Goal: Information Seeking & Learning: Learn about a topic

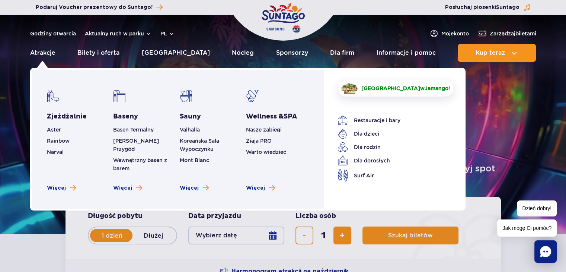
click at [361, 91] on link "Crocodile Island w Jamango !" at bounding box center [395, 88] width 116 height 17
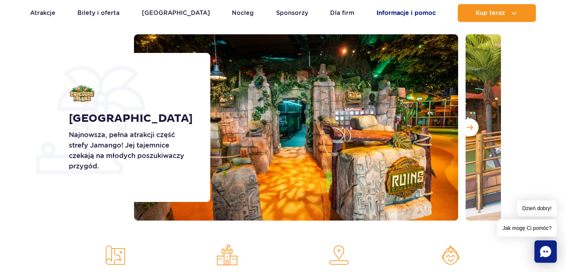
scroll to position [83, 0]
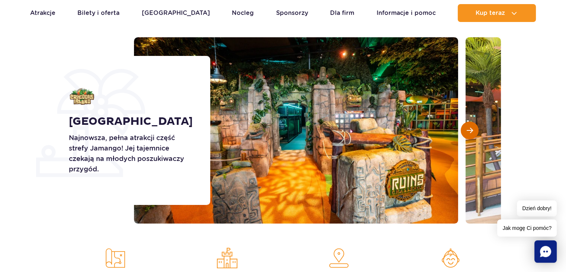
click at [476, 125] on button "Następny slajd" at bounding box center [470, 130] width 18 height 18
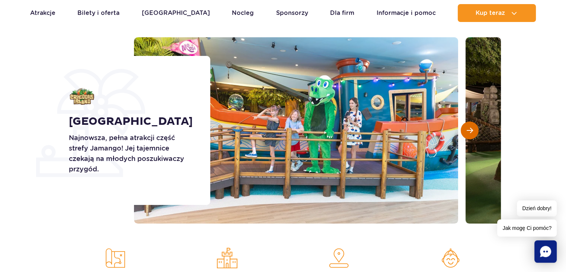
click at [476, 125] on button "Następny slajd" at bounding box center [470, 130] width 18 height 18
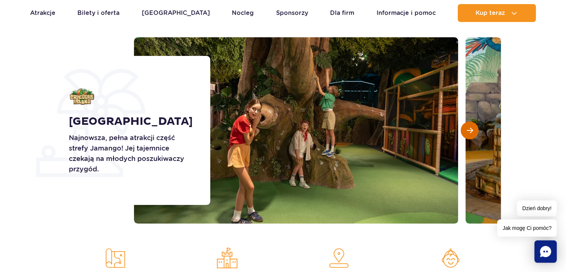
click at [476, 125] on button "Następny slajd" at bounding box center [470, 130] width 18 height 18
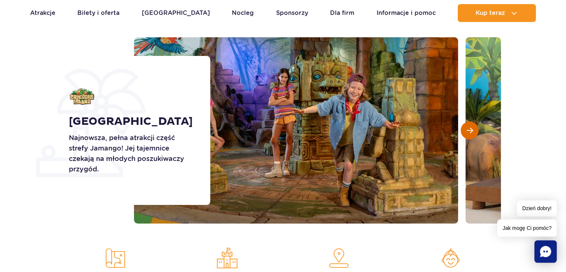
click at [476, 125] on button "Następny slajd" at bounding box center [470, 130] width 18 height 18
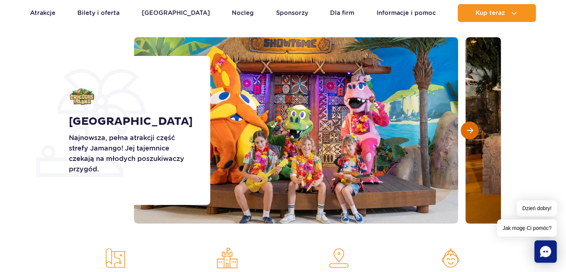
click at [476, 125] on button "Następny slajd" at bounding box center [470, 130] width 18 height 18
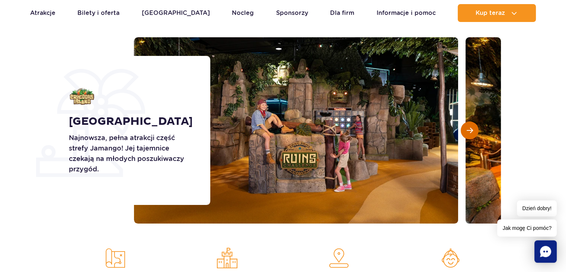
click at [476, 125] on button "Następny slajd" at bounding box center [470, 130] width 18 height 18
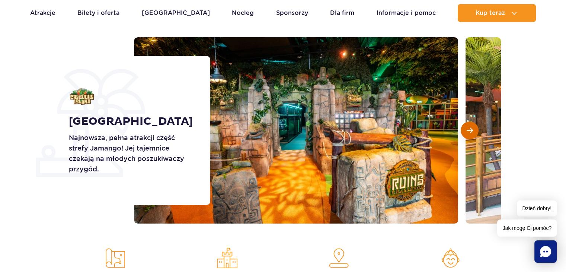
click at [476, 125] on button "Następny slajd" at bounding box center [470, 130] width 18 height 18
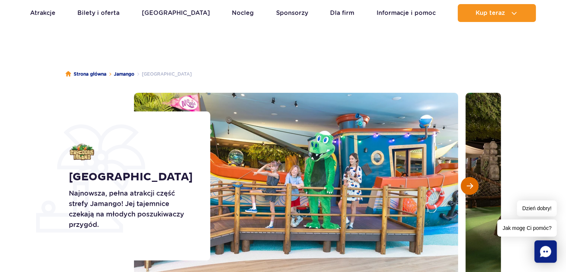
scroll to position [0, 0]
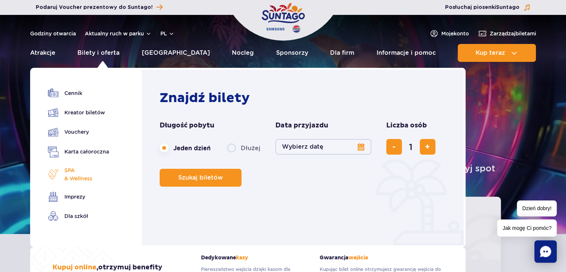
click at [67, 174] on span "SPA & Wellness" at bounding box center [78, 174] width 28 height 16
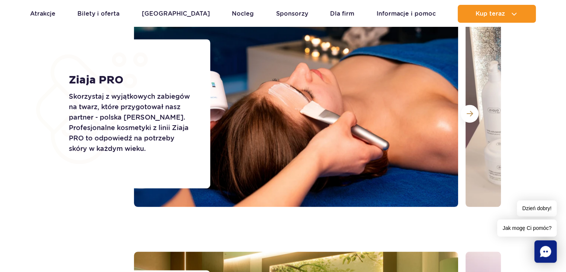
scroll to position [1048, 0]
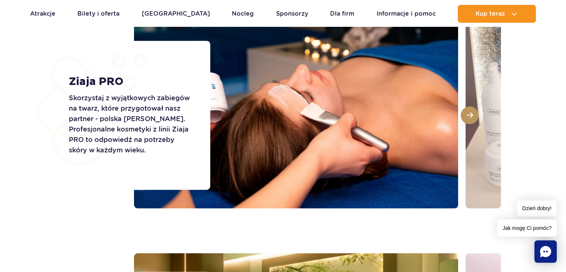
click at [464, 116] on button at bounding box center [470, 115] width 18 height 18
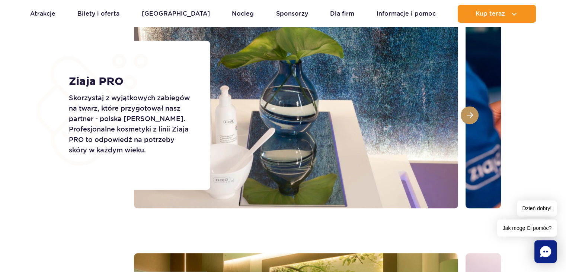
click at [469, 113] on span at bounding box center [470, 115] width 6 height 7
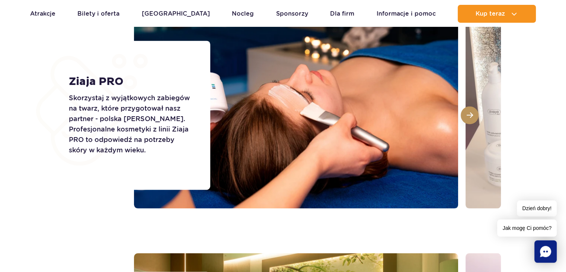
click at [469, 113] on span at bounding box center [470, 115] width 6 height 7
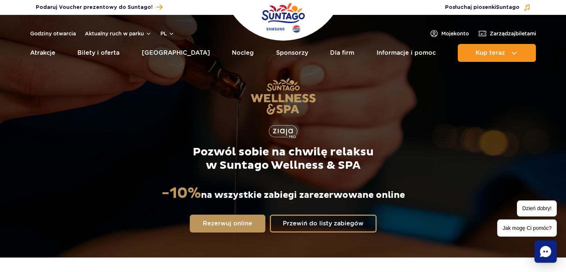
scroll to position [0, 0]
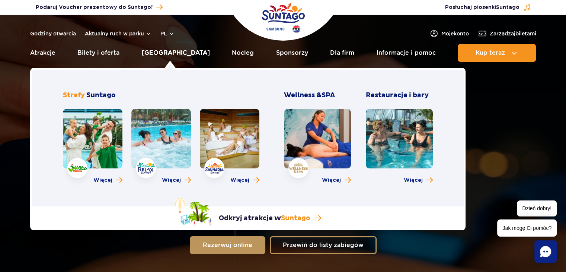
click at [179, 57] on link "[GEOGRAPHIC_DATA]" at bounding box center [176, 53] width 68 height 18
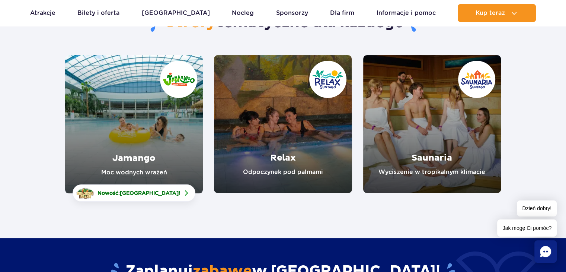
scroll to position [88, 0]
click at [129, 143] on link "Jamango" at bounding box center [134, 124] width 138 height 138
click at [282, 132] on link "Relax" at bounding box center [283, 124] width 138 height 138
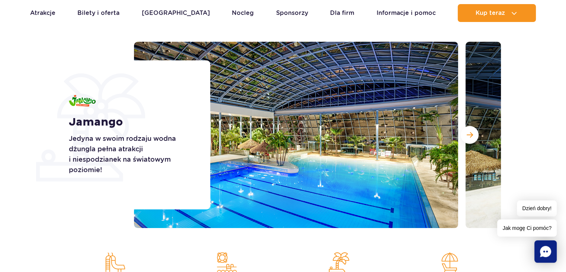
scroll to position [79, 0]
click at [470, 133] on span "Następny slajd" at bounding box center [470, 134] width 6 height 7
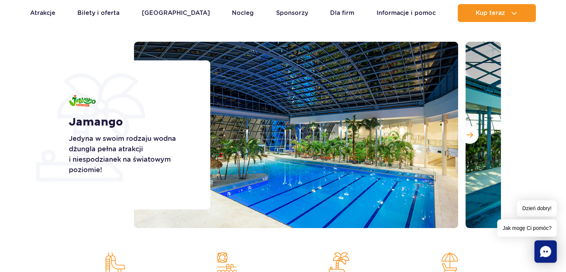
click at [348, 182] on img at bounding box center [296, 135] width 324 height 186
click at [467, 131] on span "Następny slajd" at bounding box center [470, 134] width 6 height 7
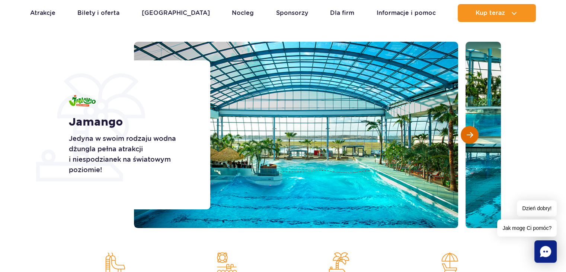
click at [467, 131] on span "Następny slajd" at bounding box center [470, 134] width 6 height 7
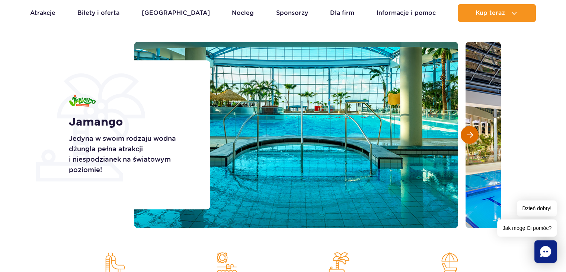
click at [467, 131] on span "Następny slajd" at bounding box center [470, 134] width 6 height 7
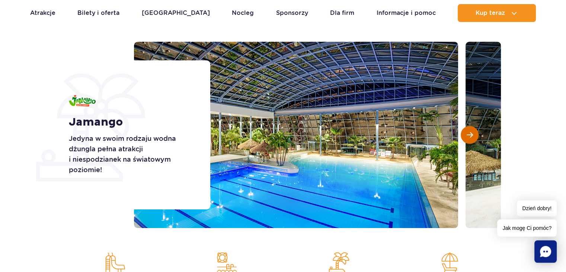
click at [467, 131] on span "Następny slajd" at bounding box center [470, 134] width 6 height 7
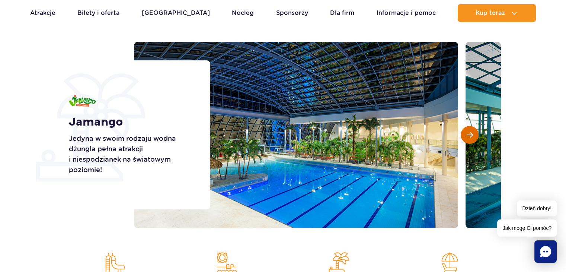
click at [467, 131] on span "Następny slajd" at bounding box center [470, 134] width 6 height 7
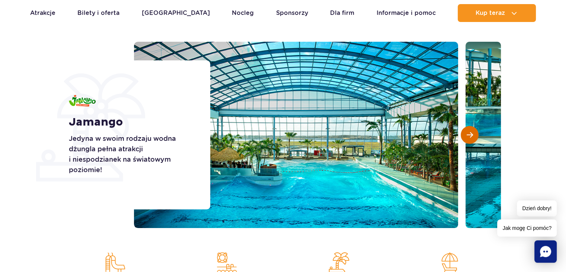
click at [467, 131] on span "Następny slajd" at bounding box center [470, 134] width 6 height 7
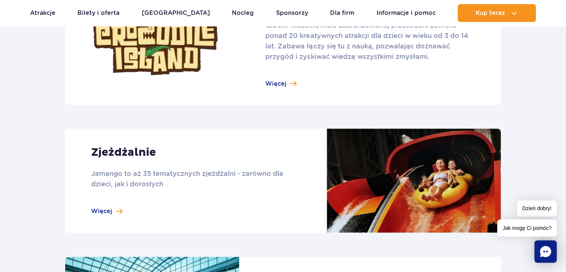
scroll to position [566, 0]
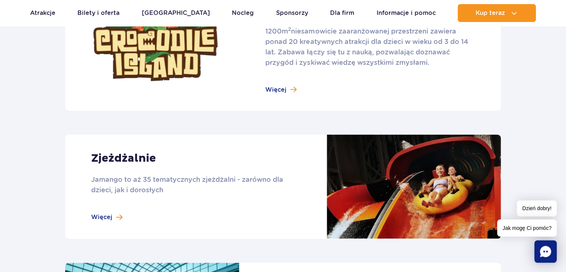
click at [132, 208] on link at bounding box center [283, 186] width 436 height 104
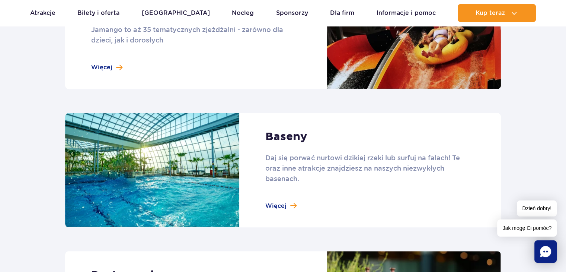
scroll to position [717, 0]
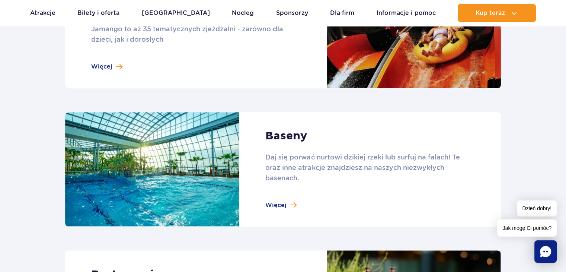
click at [225, 208] on link at bounding box center [283, 169] width 436 height 115
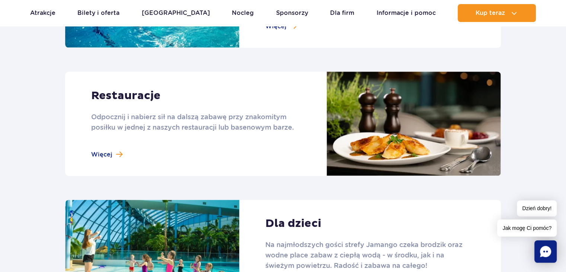
scroll to position [926, 0]
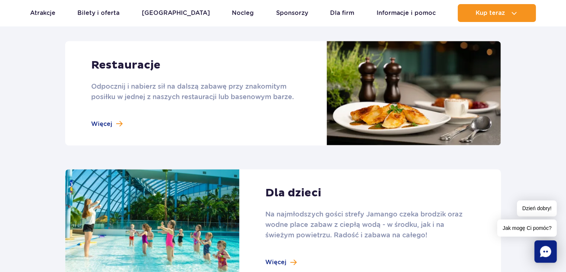
click at [119, 125] on link at bounding box center [283, 93] width 436 height 104
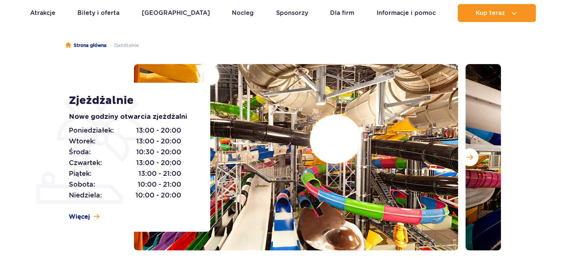
scroll to position [60, 0]
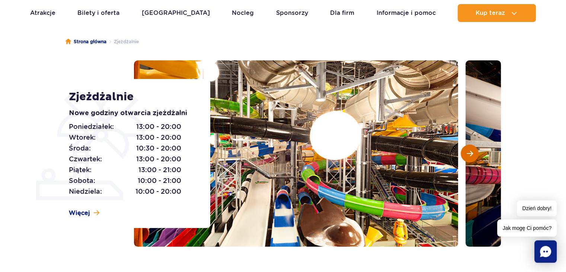
click at [465, 151] on button "Następny slajd" at bounding box center [470, 153] width 18 height 18
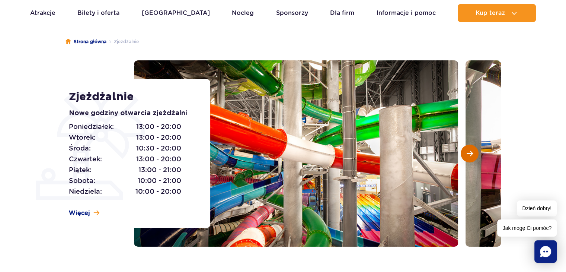
click at [465, 151] on button "Następny slajd" at bounding box center [470, 153] width 18 height 18
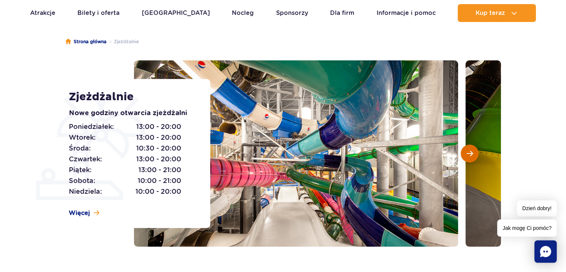
click at [465, 151] on button "Następny slajd" at bounding box center [470, 153] width 18 height 18
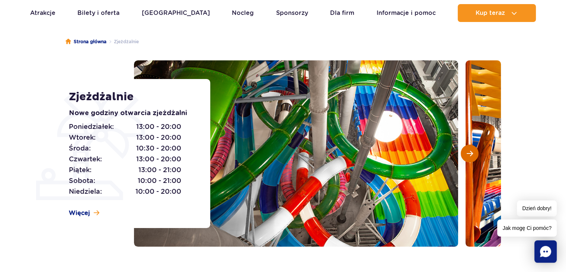
click at [465, 151] on button "Następny slajd" at bounding box center [470, 153] width 18 height 18
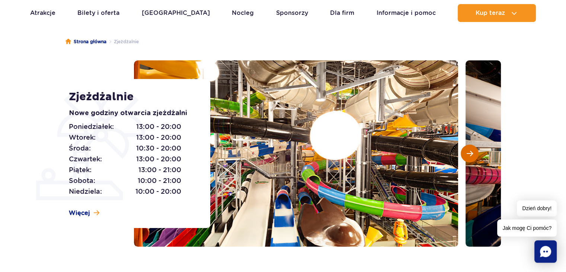
click at [465, 151] on button "Następny slajd" at bounding box center [470, 153] width 18 height 18
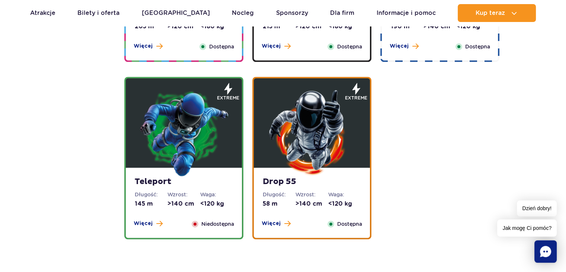
scroll to position [857, 0]
click at [163, 222] on div "Więcej Zamknij" at bounding box center [148, 223] width 38 height 8
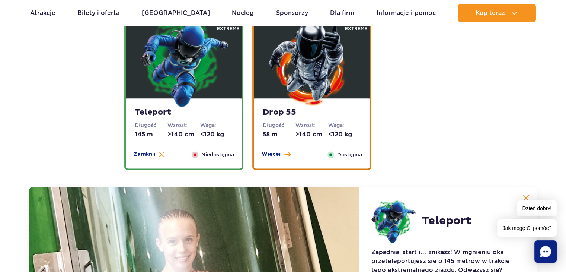
scroll to position [921, 0]
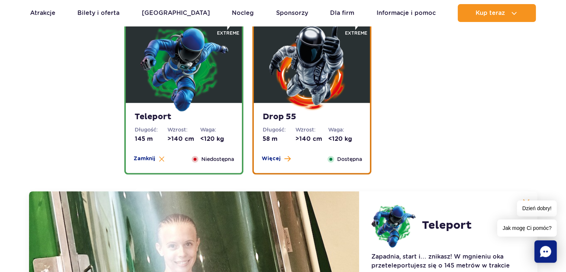
click at [161, 82] on img at bounding box center [183, 67] width 89 height 89
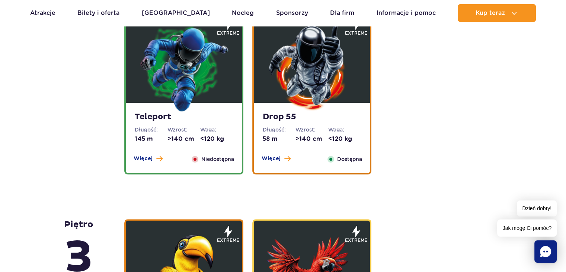
click at [304, 95] on img at bounding box center [311, 67] width 89 height 89
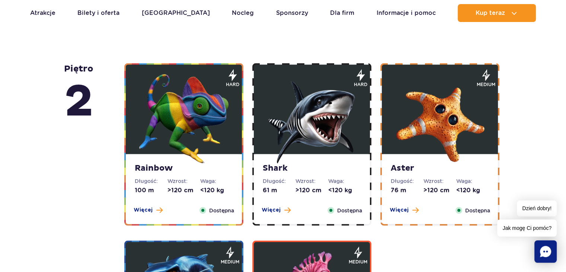
scroll to position [1521, 0]
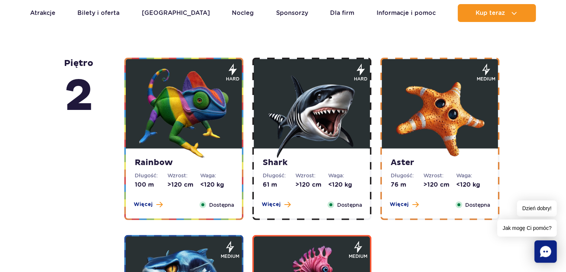
click at [167, 172] on dt "Długość:" at bounding box center [151, 175] width 33 height 7
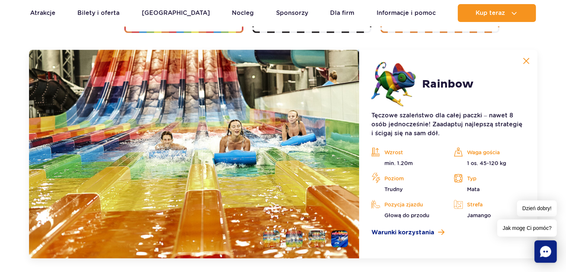
scroll to position [1481, 0]
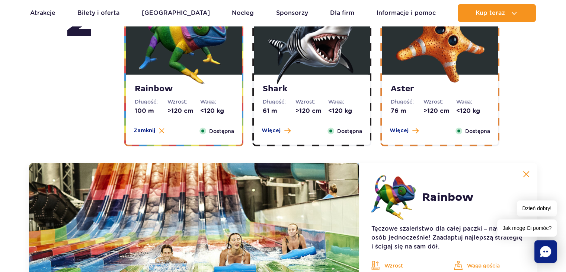
click at [343, 52] on img at bounding box center [311, 38] width 89 height 89
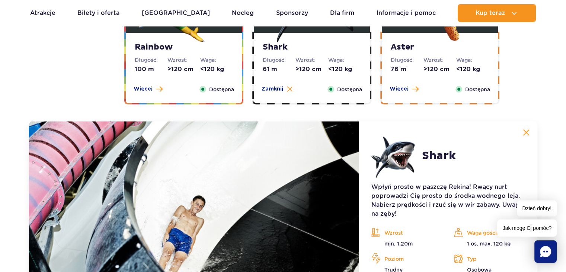
click at [433, 45] on strong "Aster" at bounding box center [440, 47] width 98 height 10
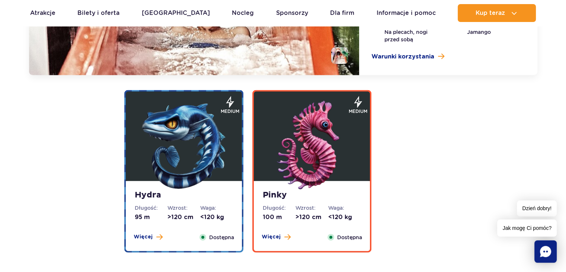
scroll to position [1668, 0]
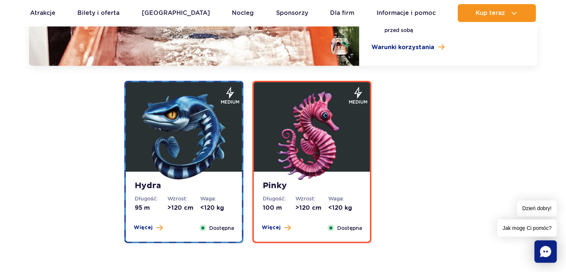
click at [276, 186] on strong "Pinky" at bounding box center [312, 185] width 98 height 10
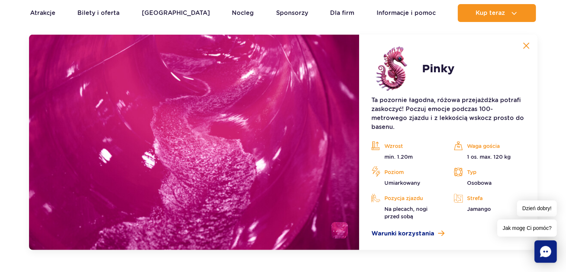
scroll to position [1658, 0]
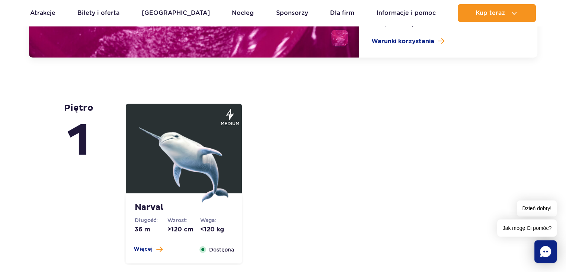
click at [223, 179] on img at bounding box center [183, 157] width 89 height 89
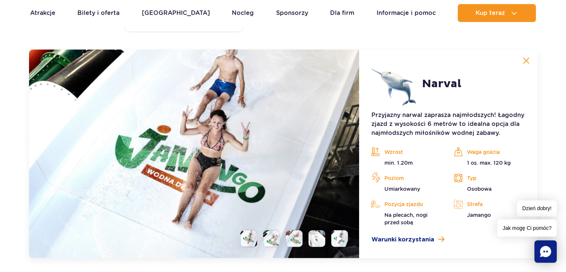
scroll to position [1865, 0]
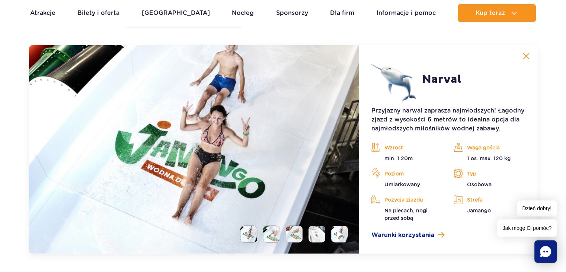
click at [263, 234] on li at bounding box center [271, 233] width 17 height 17
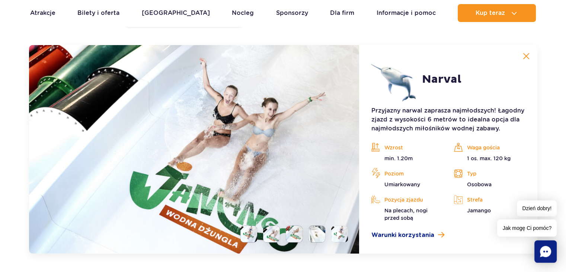
click at [314, 231] on li at bounding box center [316, 233] width 17 height 17
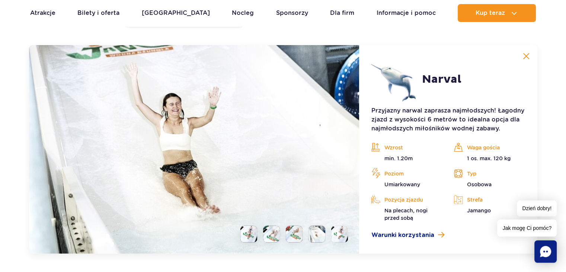
click at [297, 238] on li at bounding box center [294, 233] width 17 height 17
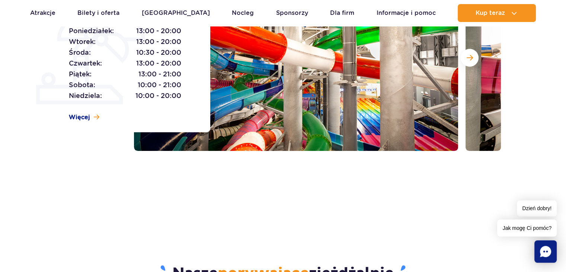
scroll to position [0, 0]
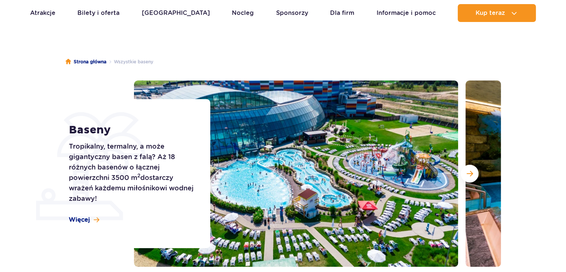
scroll to position [89, 0]
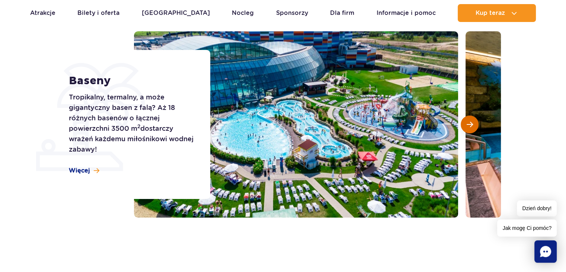
click at [476, 121] on button "Następny slajd" at bounding box center [470, 124] width 18 height 18
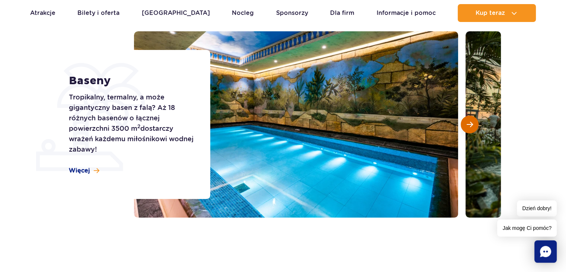
click at [476, 121] on button "Następny slajd" at bounding box center [470, 124] width 18 height 18
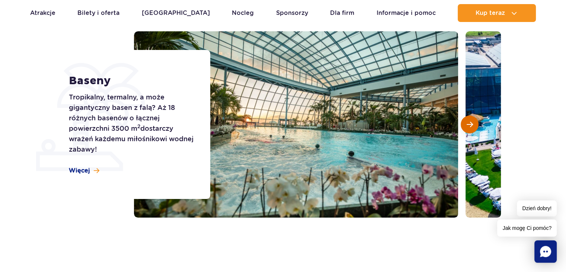
click at [476, 121] on button "Następny slajd" at bounding box center [470, 124] width 18 height 18
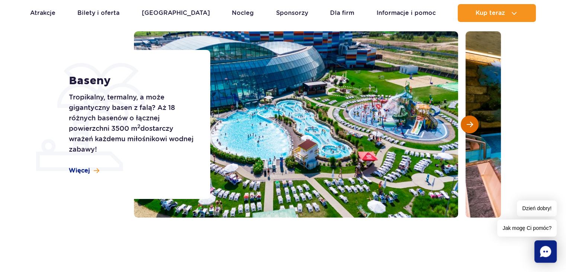
click at [476, 121] on button "Następny slajd" at bounding box center [470, 124] width 18 height 18
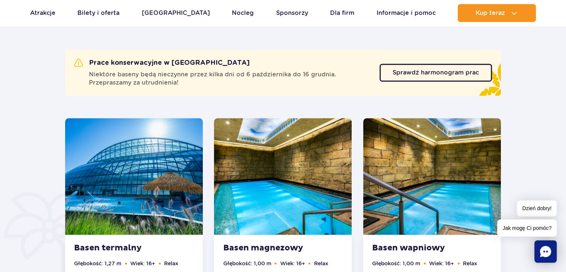
scroll to position [412, 0]
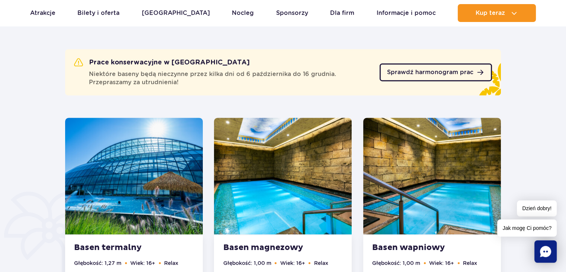
click at [402, 72] on span "Sprawdź harmonogram prac" at bounding box center [430, 72] width 86 height 6
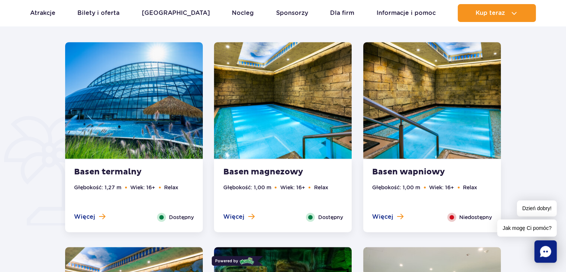
scroll to position [497, 0]
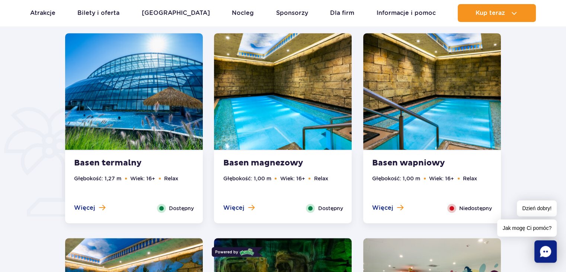
click at [401, 185] on ul "Głębokość: 1,00 m Wiek: 16+ Relax" at bounding box center [432, 188] width 120 height 29
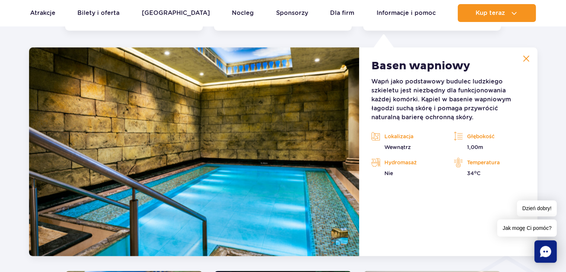
scroll to position [692, 0]
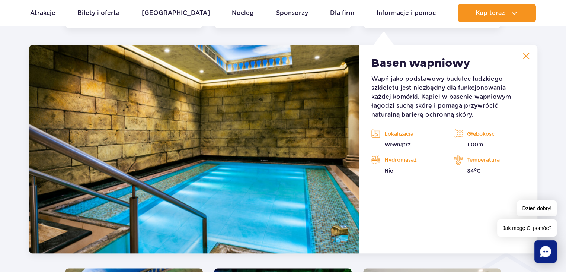
click at [526, 55] on img at bounding box center [526, 55] width 7 height 7
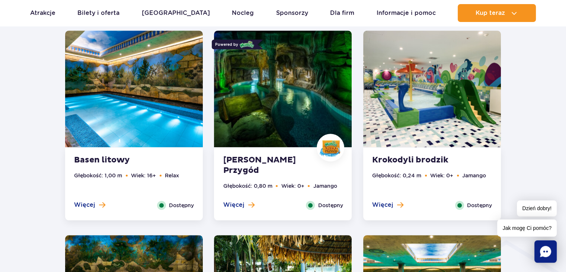
scroll to position [704, 0]
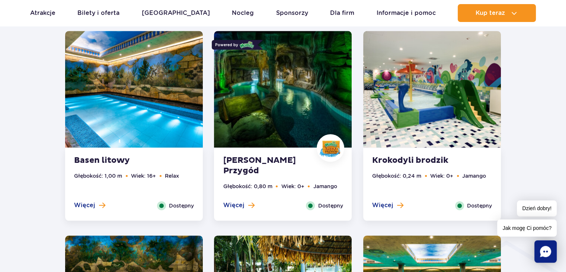
click at [441, 128] on img at bounding box center [432, 89] width 138 height 116
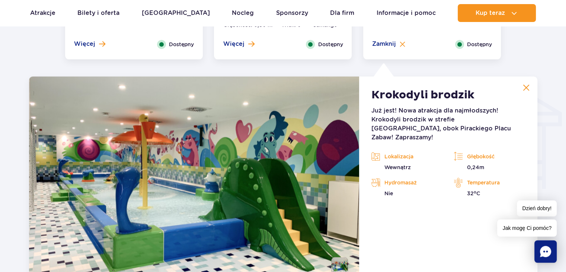
scroll to position [896, 0]
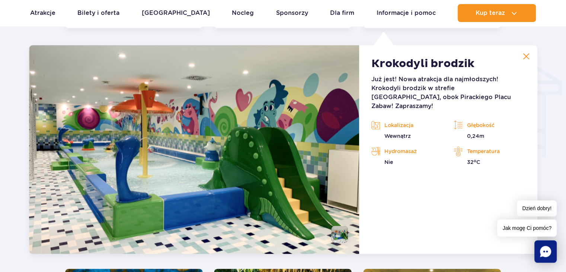
click at [529, 55] on button at bounding box center [526, 56] width 15 height 15
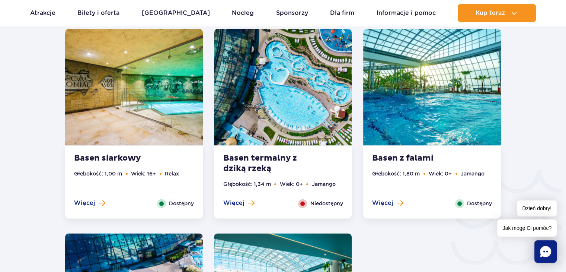
scroll to position [1115, 0]
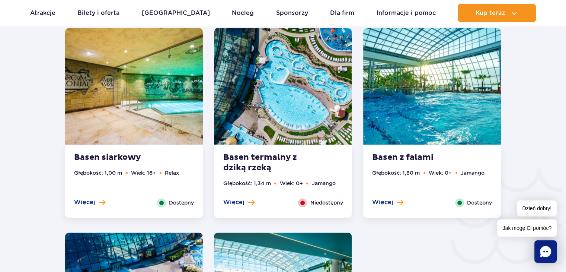
click at [164, 110] on img at bounding box center [134, 86] width 138 height 116
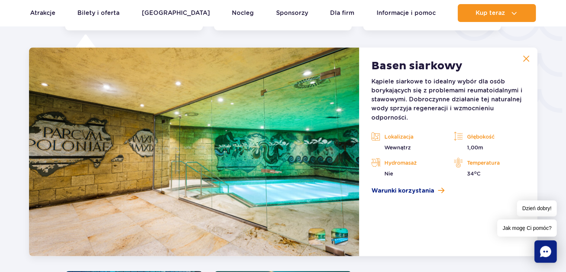
scroll to position [1305, 0]
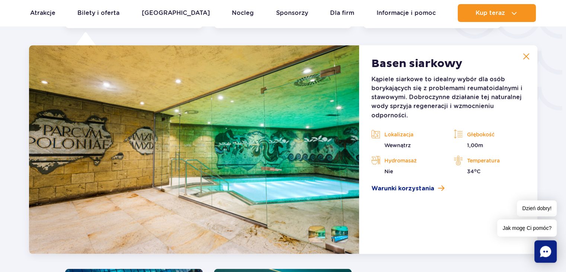
click at [525, 55] on img at bounding box center [526, 56] width 7 height 7
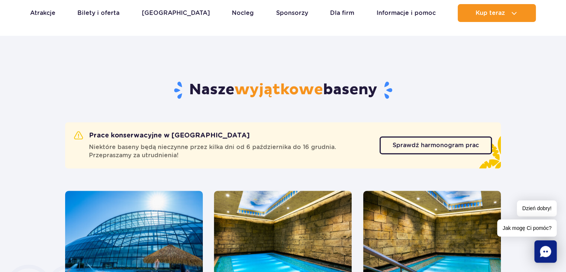
scroll to position [339, 0]
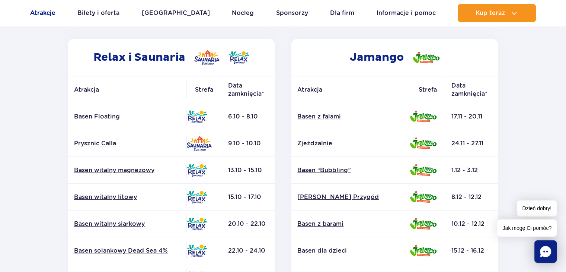
scroll to position [118, 0]
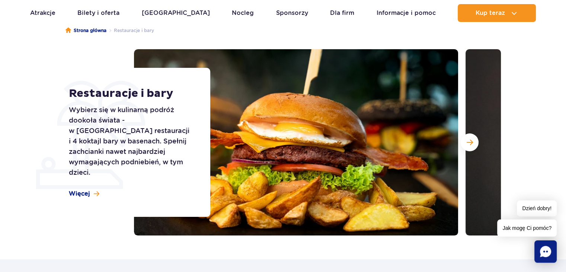
scroll to position [100, 0]
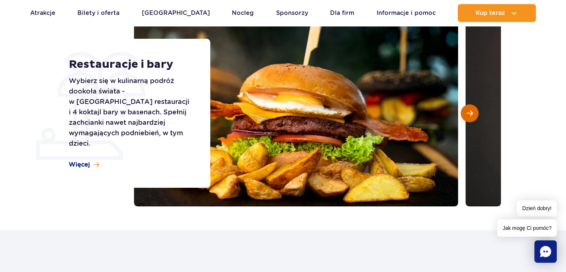
click at [468, 105] on button "Następny slajd" at bounding box center [470, 113] width 18 height 18
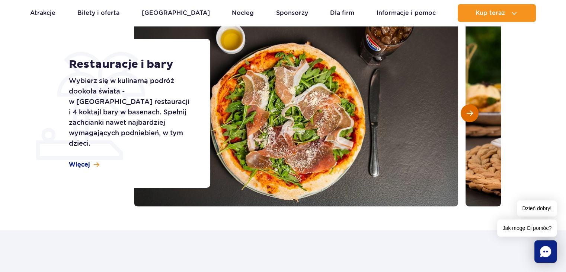
click at [468, 105] on button "Następny slajd" at bounding box center [470, 113] width 18 height 18
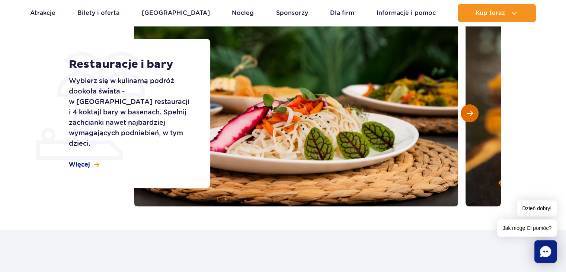
click at [468, 105] on button "Następny slajd" at bounding box center [470, 113] width 18 height 18
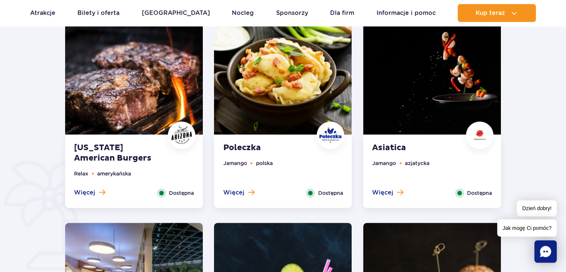
scroll to position [399, 0]
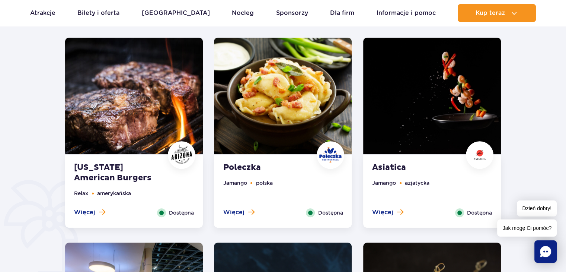
click at [140, 118] on img at bounding box center [134, 96] width 138 height 116
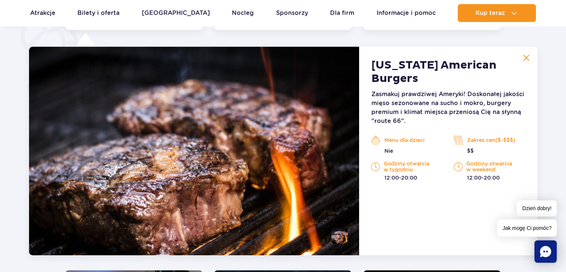
scroll to position [579, 0]
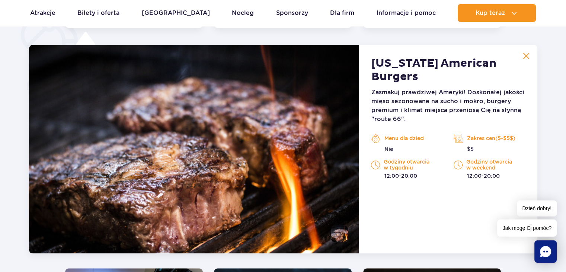
click at [525, 54] on img at bounding box center [526, 55] width 7 height 7
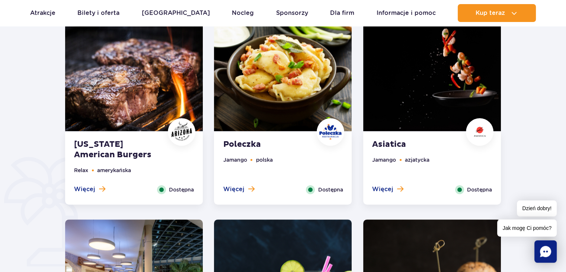
scroll to position [401, 0]
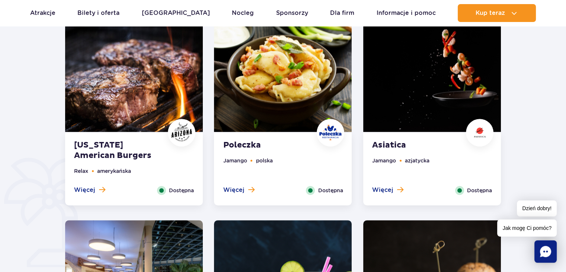
click at [339, 142] on img at bounding box center [330, 132] width 22 height 22
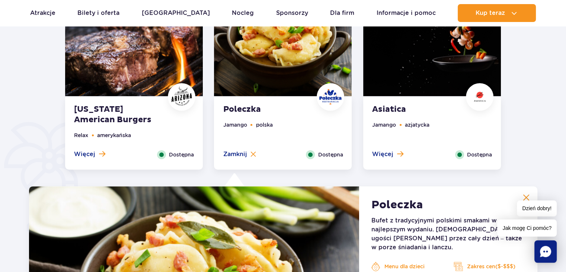
scroll to position [433, 0]
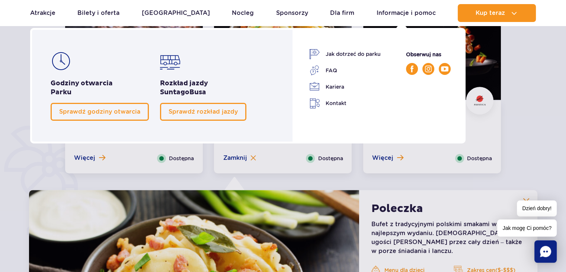
click at [382, 86] on div "Rozkład jazdy Suntago Busa Jak dotrzeć do parku FAQ" at bounding box center [379, 79] width 141 height 60
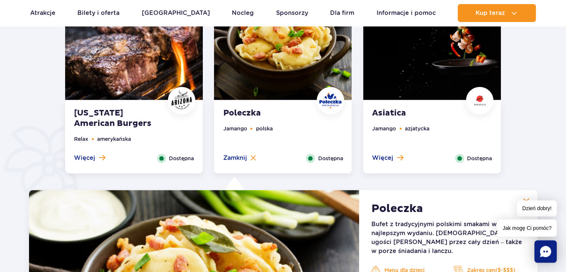
click at [476, 59] on img at bounding box center [432, 41] width 138 height 116
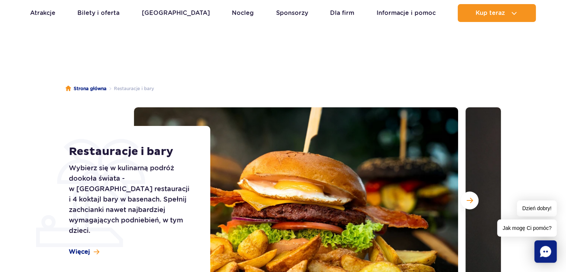
scroll to position [0, 0]
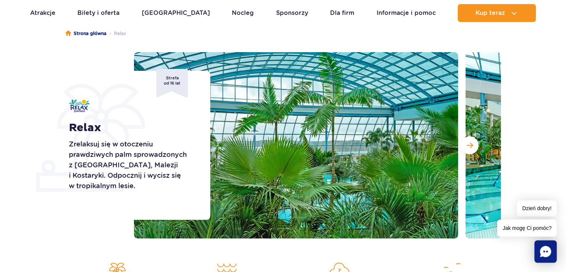
scroll to position [68, 0]
click at [467, 145] on span "Następny slajd" at bounding box center [470, 145] width 6 height 7
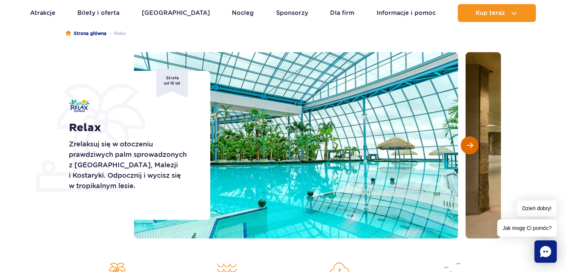
click at [467, 145] on span "Następny slajd" at bounding box center [470, 145] width 6 height 7
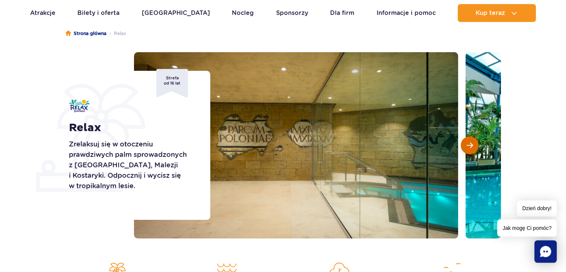
click at [467, 145] on span "Następny slajd" at bounding box center [470, 145] width 6 height 7
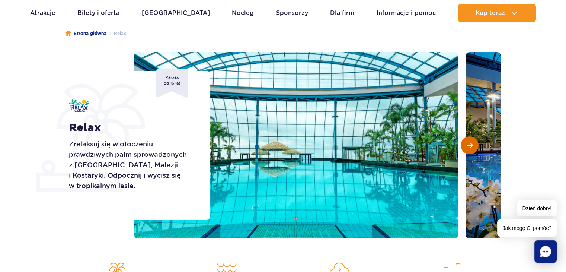
click at [467, 145] on span "Następny slajd" at bounding box center [470, 145] width 6 height 7
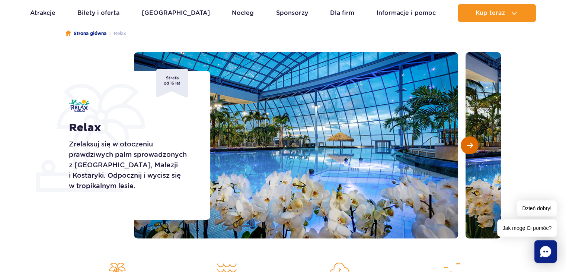
click at [467, 145] on span "Następny slajd" at bounding box center [470, 145] width 6 height 7
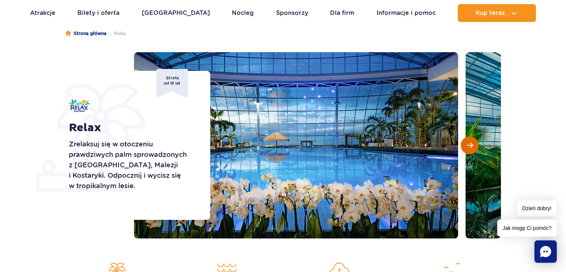
click at [467, 145] on span "Następny slajd" at bounding box center [470, 145] width 6 height 7
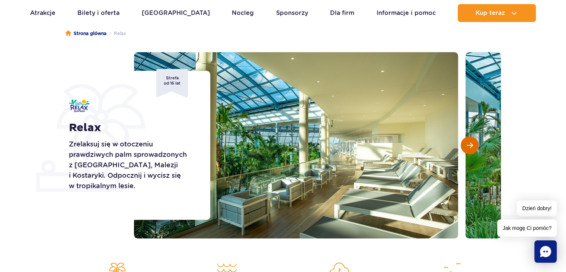
click at [467, 145] on span "Następny slajd" at bounding box center [470, 145] width 6 height 7
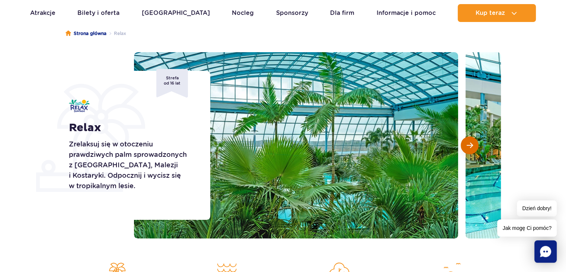
click at [467, 145] on span "Następny slajd" at bounding box center [470, 145] width 6 height 7
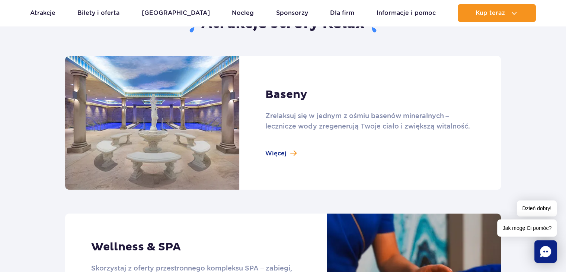
scroll to position [490, 0]
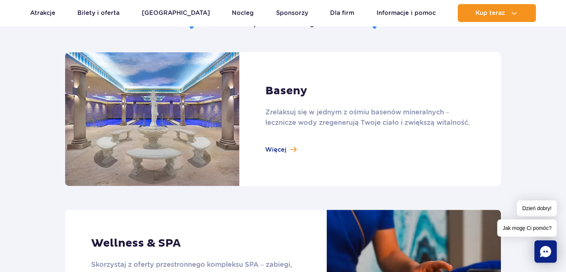
click at [289, 151] on link at bounding box center [283, 119] width 436 height 134
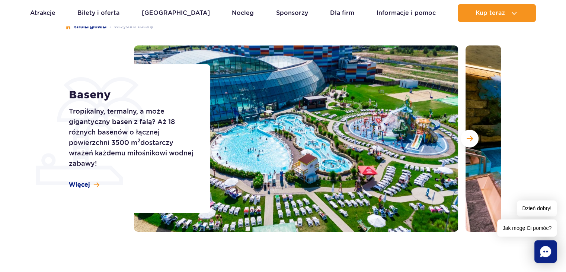
scroll to position [74, 0]
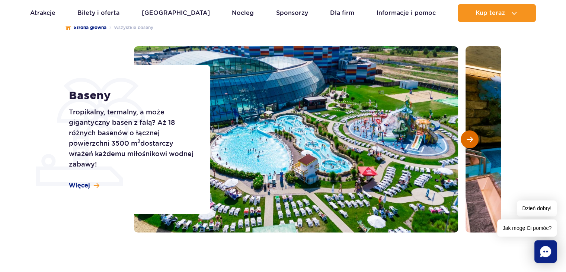
click at [470, 132] on button "Następny slajd" at bounding box center [470, 139] width 18 height 18
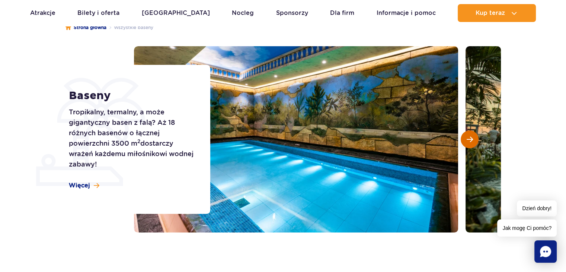
click at [470, 132] on button "Następny slajd" at bounding box center [470, 139] width 18 height 18
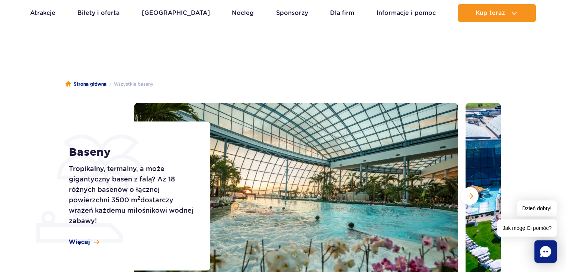
scroll to position [0, 0]
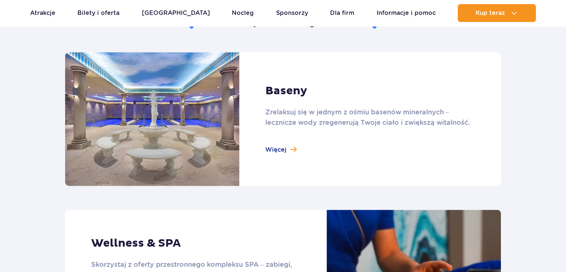
scroll to position [490, 0]
click at [239, 143] on link at bounding box center [283, 119] width 436 height 134
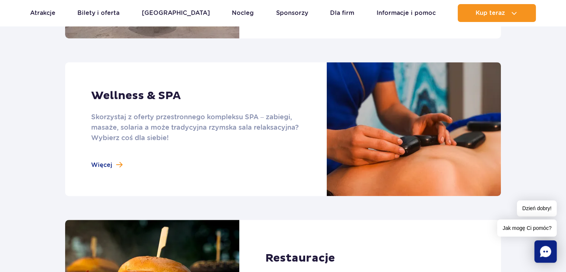
scroll to position [640, 0]
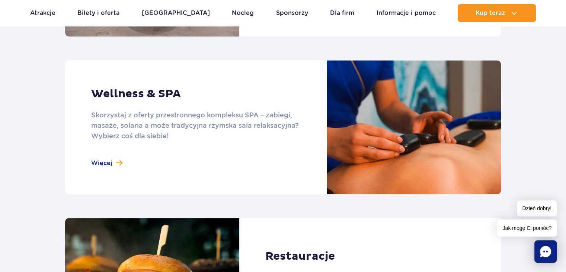
click at [118, 154] on link at bounding box center [283, 127] width 436 height 134
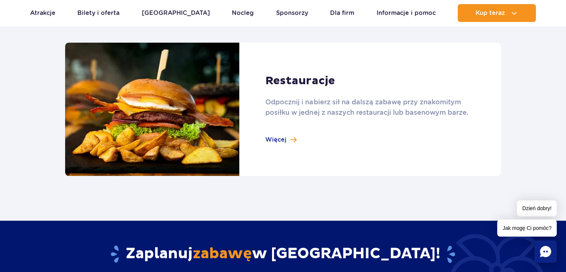
scroll to position [817, 0]
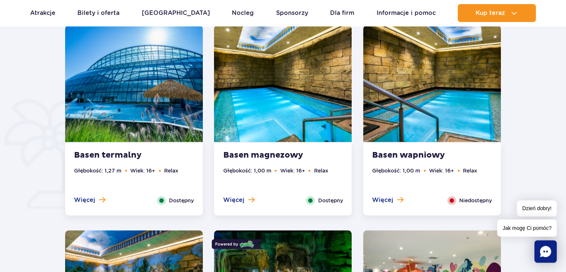
scroll to position [504, 0]
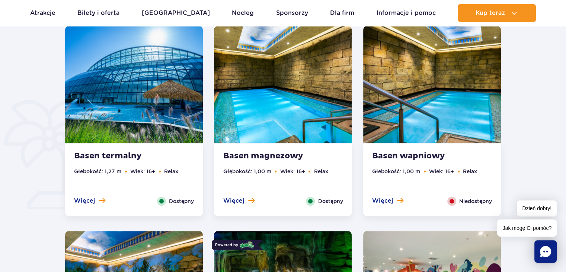
click at [283, 192] on ul "Głębokość: 1,00 m Wiek: 16+ Relax" at bounding box center [283, 181] width 120 height 29
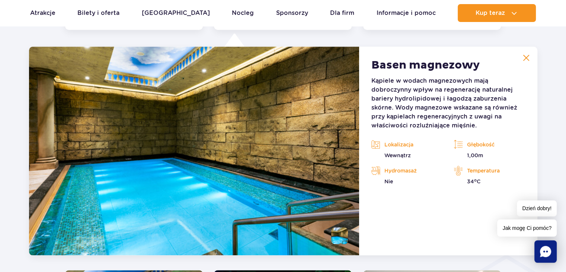
scroll to position [692, 0]
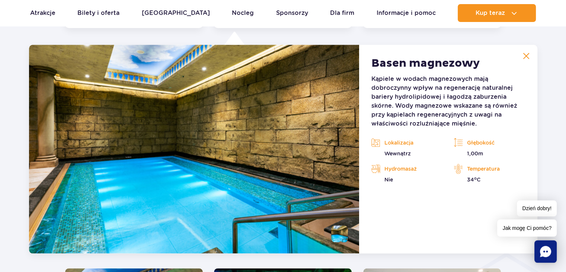
click at [524, 55] on img at bounding box center [526, 55] width 7 height 7
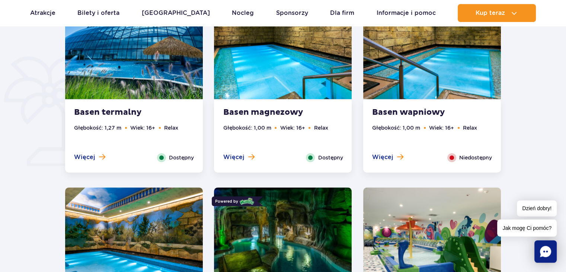
click at [432, 131] on li "Wiek: 16+" at bounding box center [441, 128] width 25 height 8
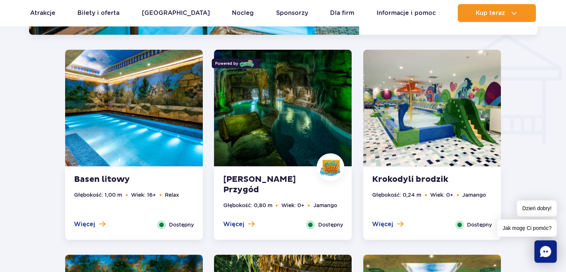
scroll to position [916, 0]
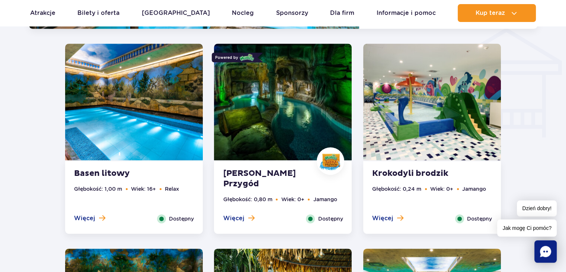
click at [185, 93] on img at bounding box center [134, 102] width 138 height 116
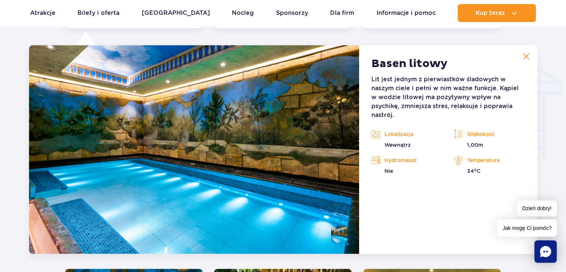
scroll to position [896, 0]
click at [534, 52] on article "Basen litowy Lit jest jednym z pierwiastków śladowych w naszym ciele i pełni w …" at bounding box center [448, 149] width 178 height 208
click at [525, 57] on img at bounding box center [526, 56] width 7 height 7
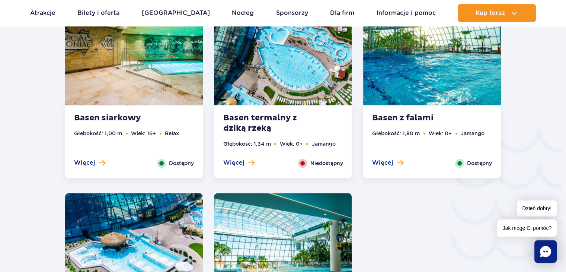
scroll to position [1157, 0]
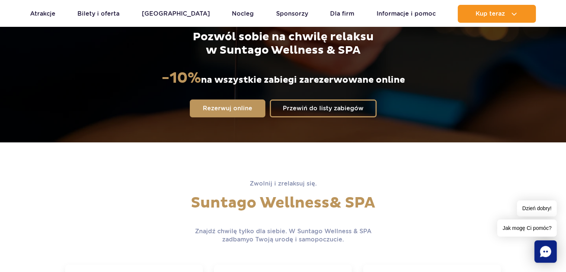
scroll to position [137, 0]
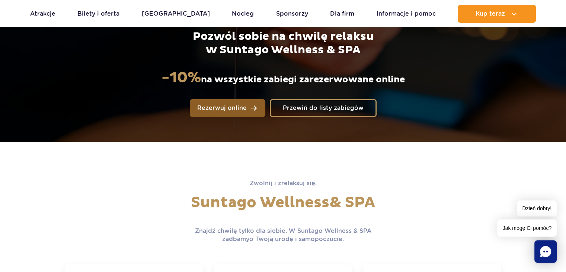
drag, startPoint x: 214, startPoint y: 116, endPoint x: 240, endPoint y: 102, distance: 29.8
click at [240, 102] on div "Pozwól sobie na chwilę relaksu w Suntago Wellness & SPA -10% na wszystkie zabie…" at bounding box center [283, 39] width 478 height 204
click at [240, 102] on link "Rezerwuj online" at bounding box center [228, 108] width 76 height 18
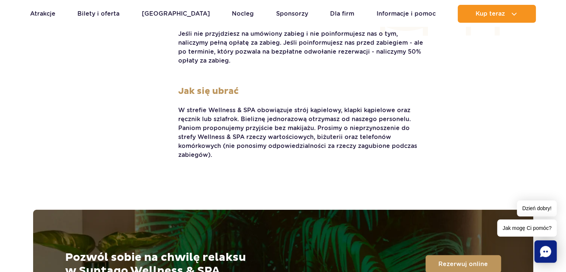
scroll to position [1685, 0]
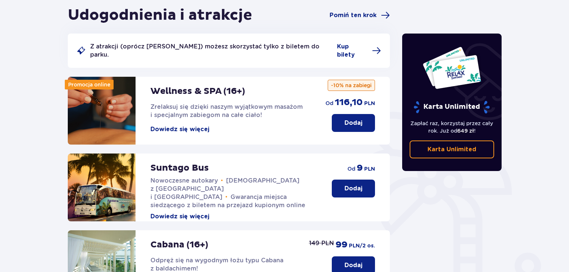
scroll to position [68, 0]
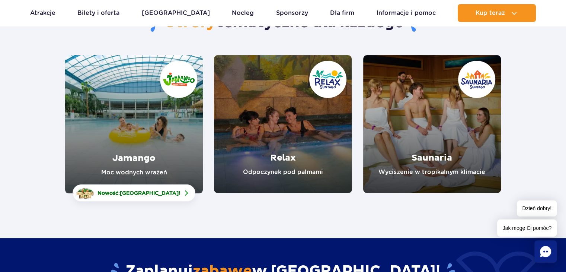
click at [422, 127] on link "Saunaria" at bounding box center [432, 124] width 138 height 138
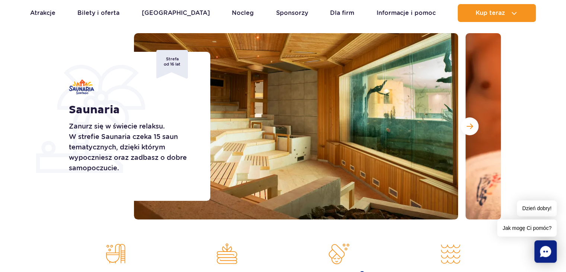
scroll to position [87, 0]
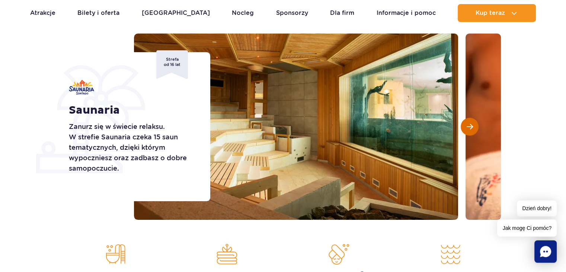
click at [474, 121] on button "Następny slajd" at bounding box center [470, 127] width 18 height 18
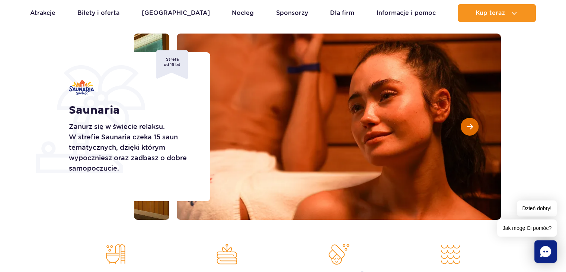
click at [474, 121] on button "Następny slajd" at bounding box center [470, 127] width 18 height 18
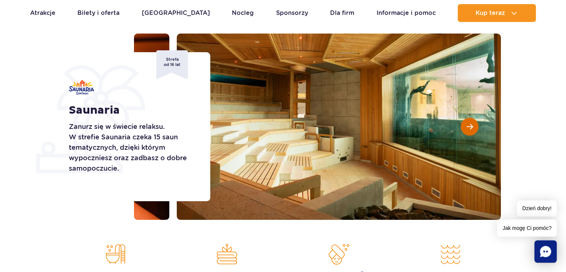
click at [474, 121] on button "Następny slajd" at bounding box center [470, 127] width 18 height 18
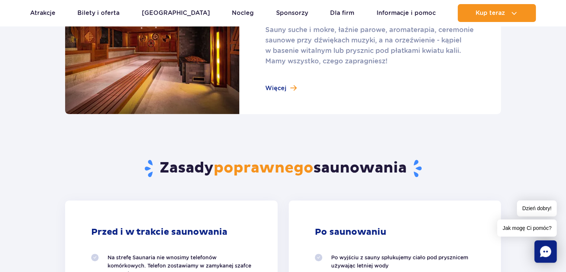
scroll to position [550, 0]
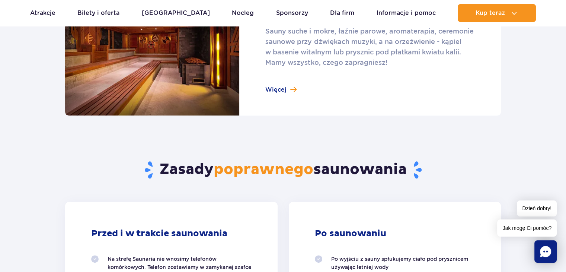
click at [271, 79] on link at bounding box center [283, 49] width 436 height 134
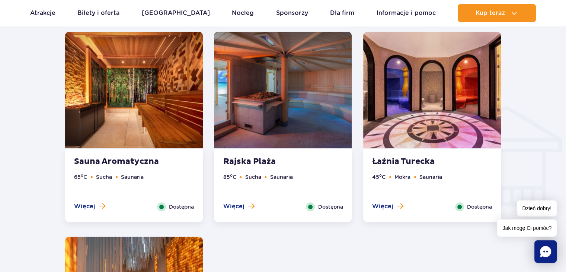
scroll to position [843, 0]
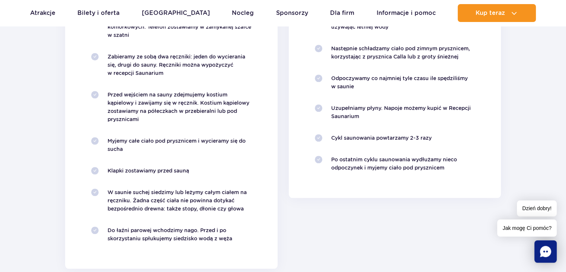
scroll to position [848, 0]
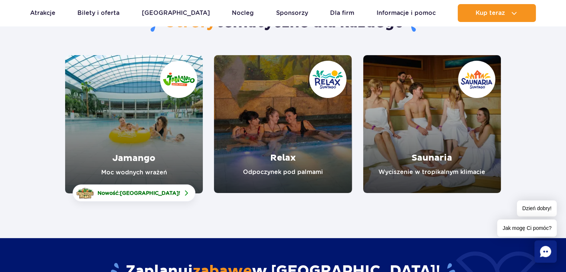
click at [372, 147] on link "Saunaria" at bounding box center [432, 124] width 138 height 138
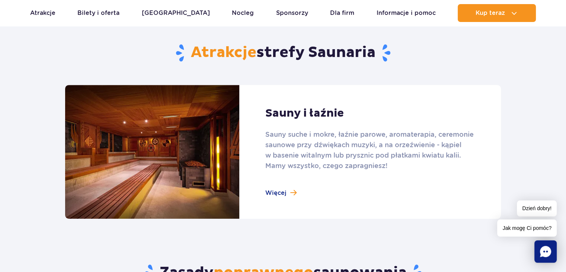
scroll to position [448, 0]
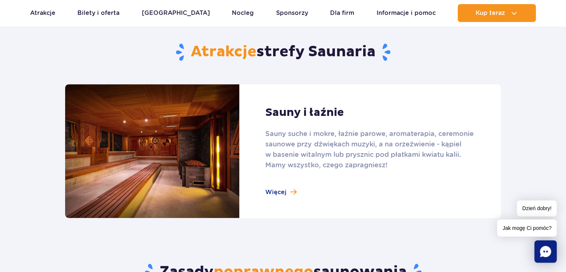
click at [360, 186] on link at bounding box center [283, 151] width 436 height 134
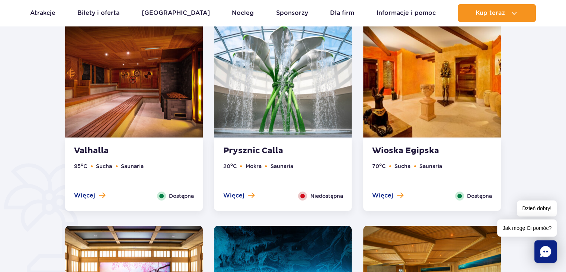
scroll to position [442, 0]
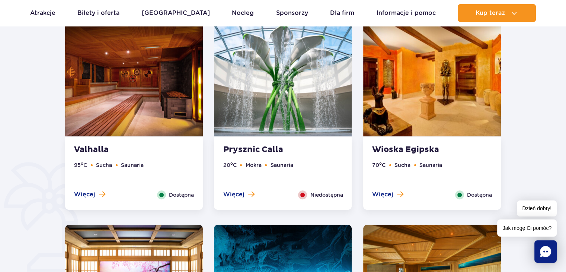
click at [147, 144] on strong "Valhalla" at bounding box center [119, 149] width 90 height 10
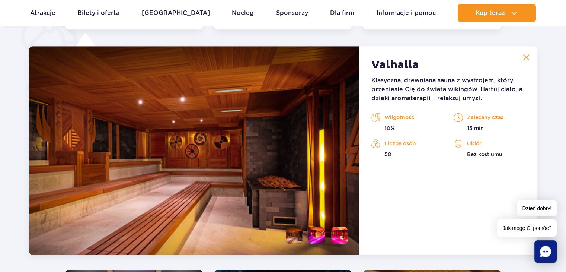
scroll to position [623, 0]
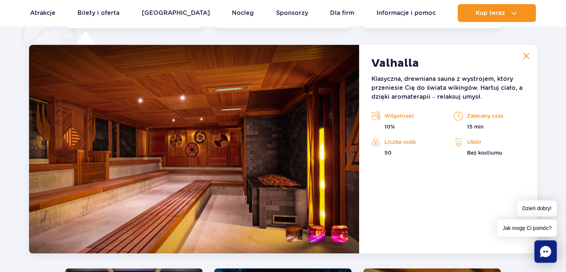
click at [147, 144] on img at bounding box center [194, 149] width 330 height 208
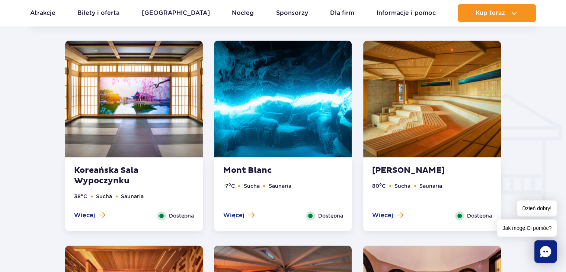
scroll to position [850, 0]
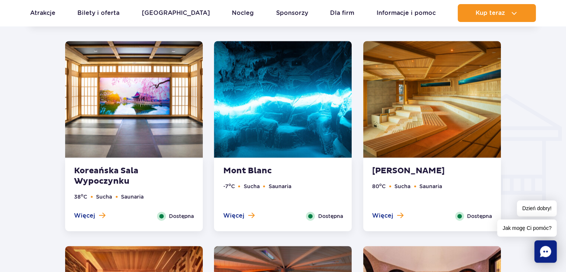
click at [275, 138] on img at bounding box center [283, 99] width 138 height 116
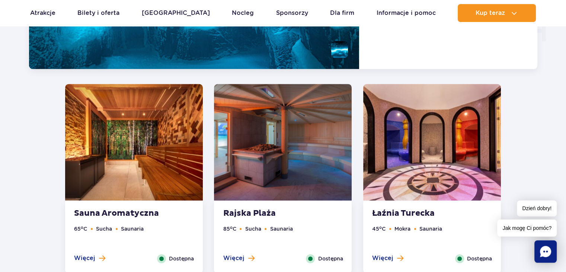
scroll to position [1013, 0]
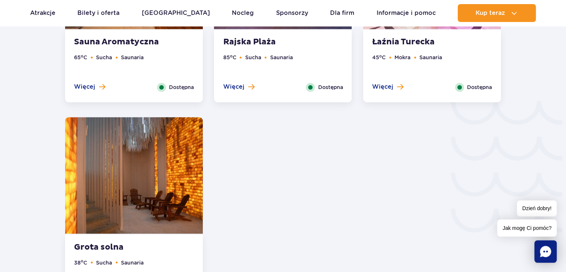
click at [157, 190] on img at bounding box center [134, 175] width 138 height 116
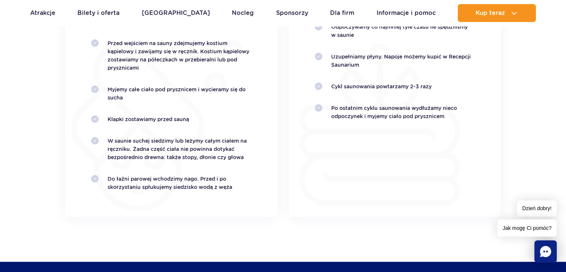
scroll to position [1664, 0]
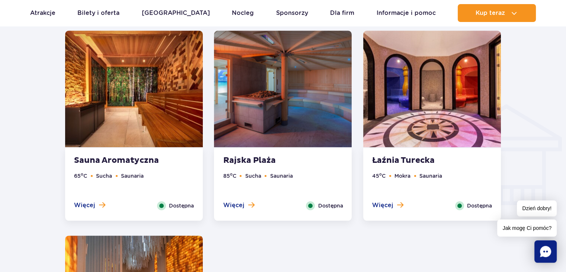
click at [198, 108] on img at bounding box center [134, 89] width 138 height 116
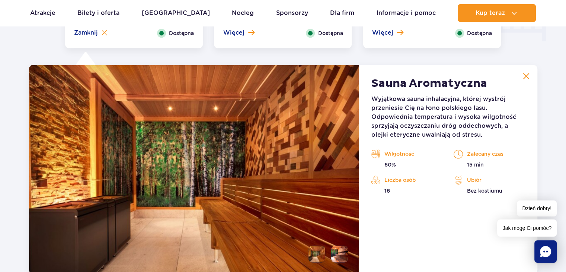
scroll to position [1032, 0]
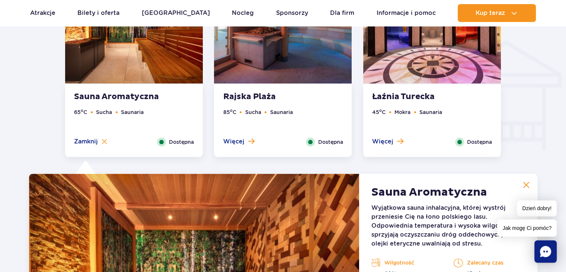
click at [264, 80] on img at bounding box center [283, 25] width 138 height 116
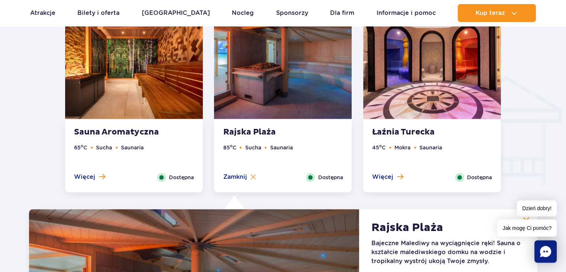
click at [396, 95] on img at bounding box center [432, 60] width 138 height 116
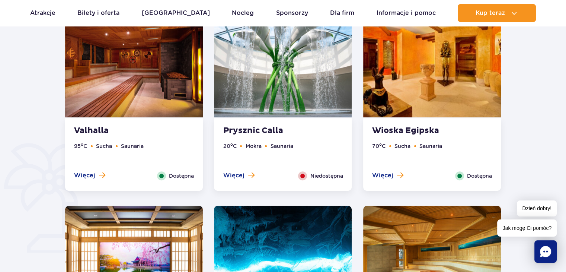
scroll to position [466, 0]
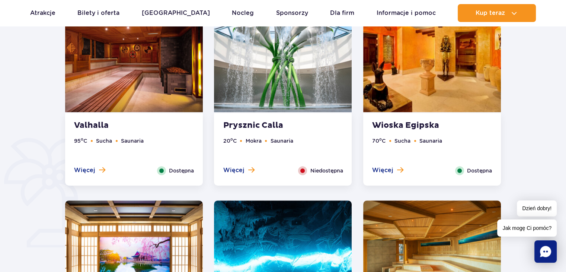
click at [186, 82] on img at bounding box center [134, 54] width 138 height 116
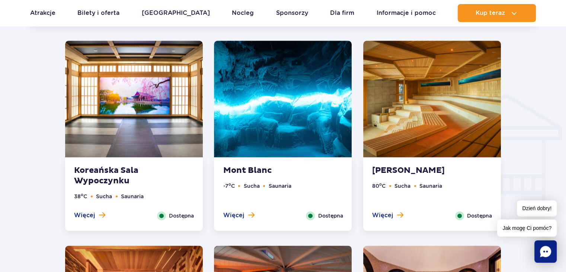
scroll to position [851, 0]
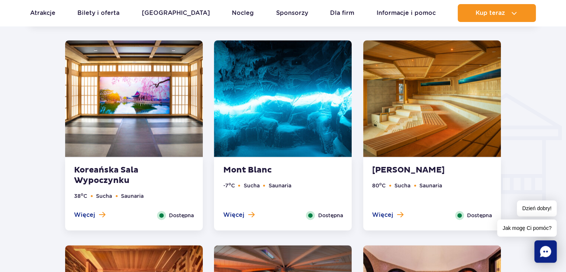
click at [147, 111] on img at bounding box center [134, 98] width 138 height 116
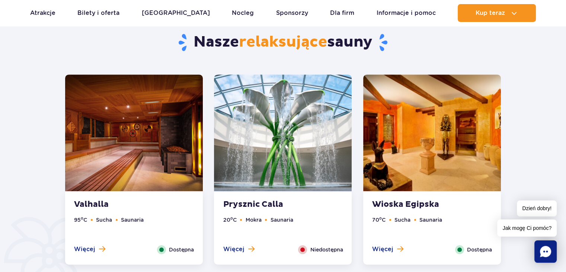
scroll to position [391, 0]
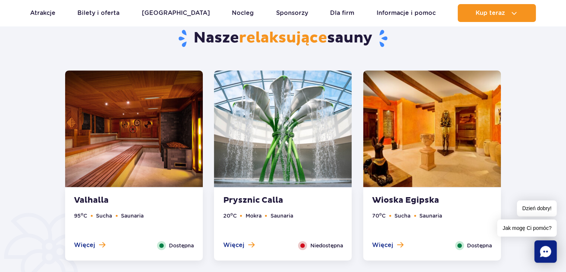
click at [89, 130] on img at bounding box center [134, 128] width 138 height 116
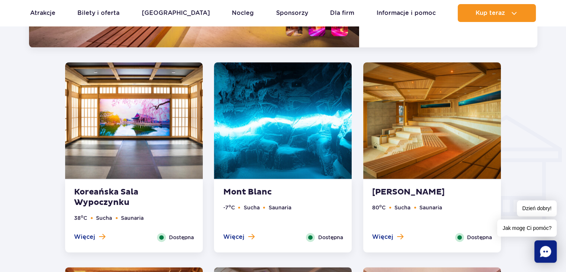
scroll to position [829, 0]
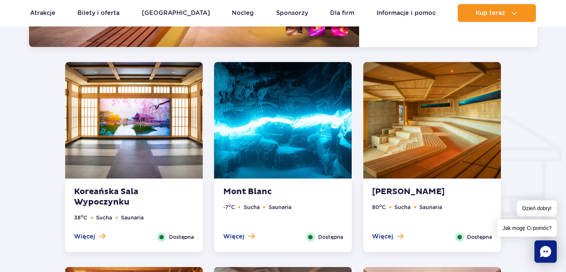
click at [161, 121] on img at bounding box center [134, 120] width 138 height 116
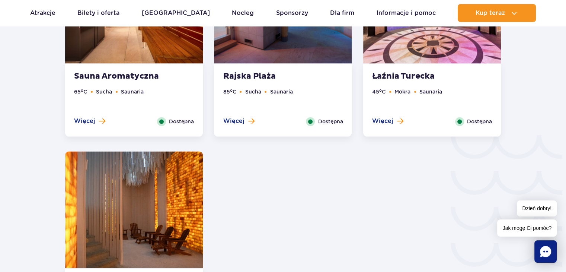
click at [161, 121] on span at bounding box center [161, 121] width 9 height 9
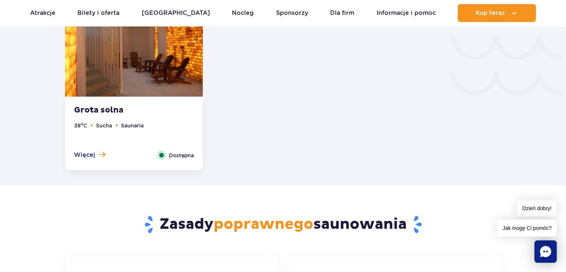
scroll to position [1275, 0]
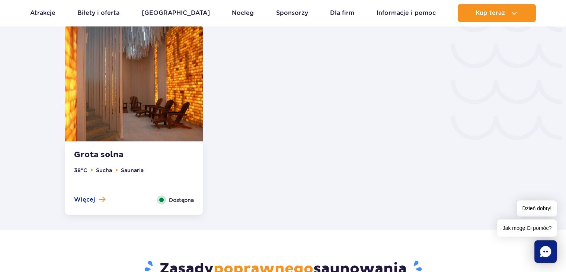
click at [195, 56] on img at bounding box center [134, 83] width 138 height 116
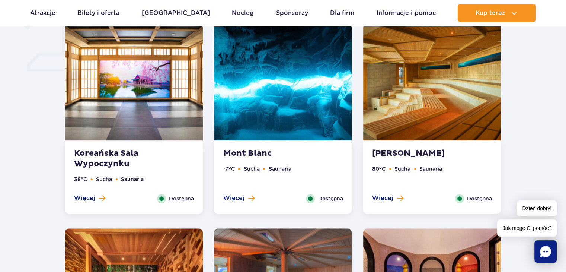
click at [253, 78] on img at bounding box center [283, 82] width 138 height 116
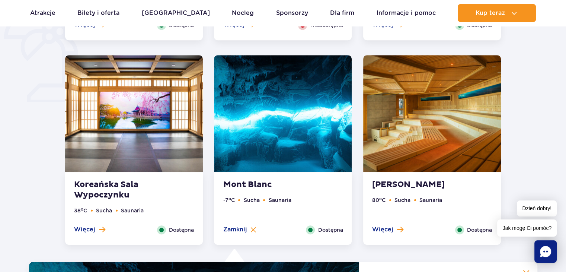
scroll to position [610, 0]
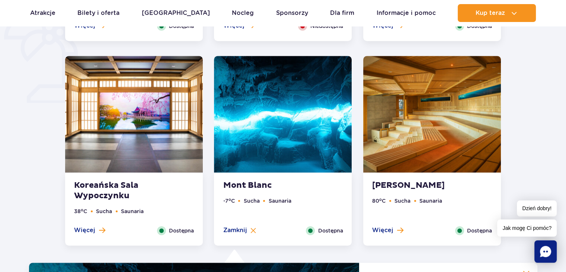
click at [404, 136] on img at bounding box center [432, 114] width 138 height 116
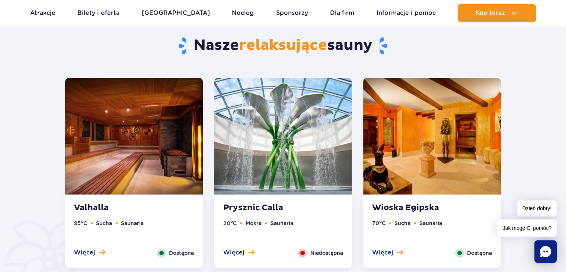
scroll to position [390, 0]
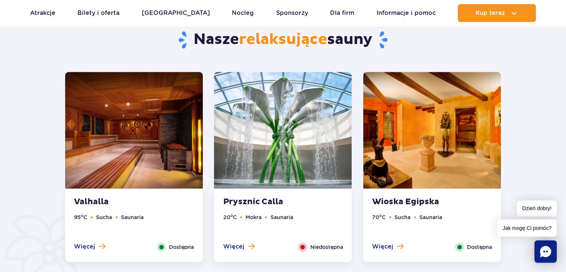
click at [404, 136] on img at bounding box center [432, 130] width 138 height 116
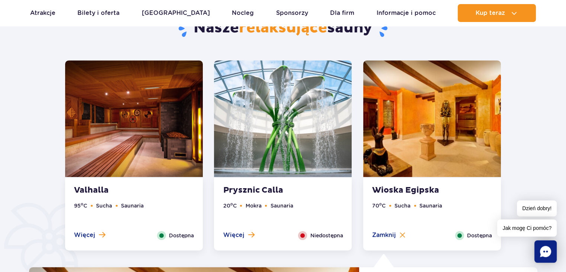
scroll to position [401, 0]
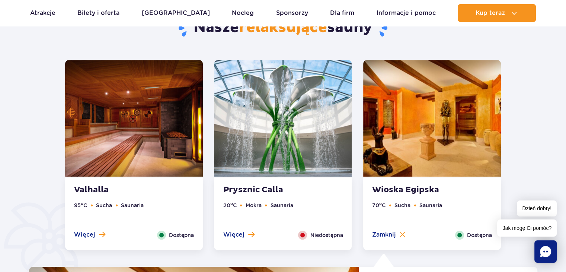
click at [310, 164] on img at bounding box center [283, 118] width 138 height 116
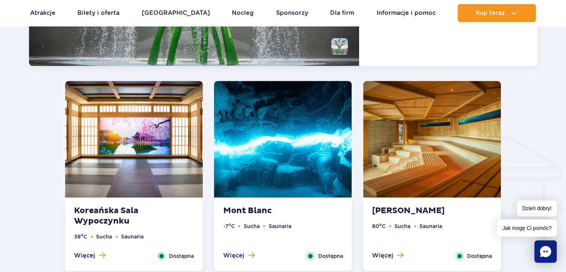
scroll to position [811, 0]
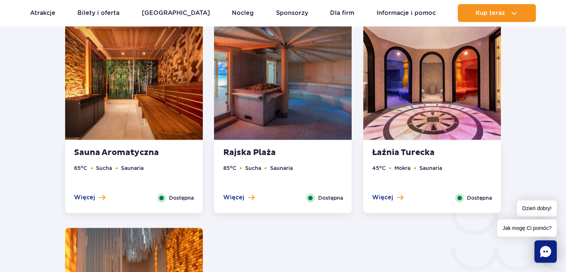
click at [426, 107] on img at bounding box center [432, 81] width 138 height 116
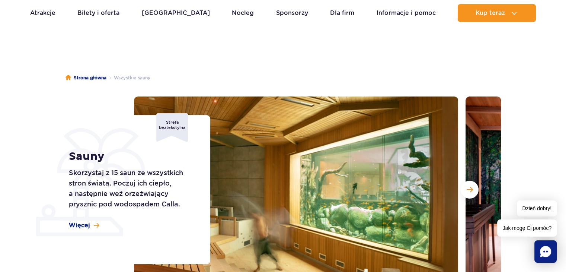
scroll to position [0, 0]
